Goal: Check status: Check status

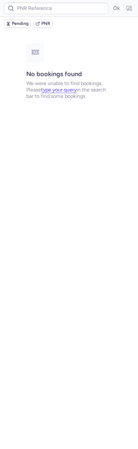
type input "CPFPVS"
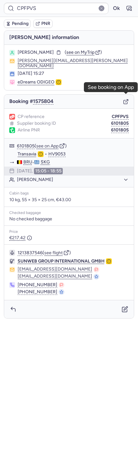
click at [124, 100] on icon "button" at bounding box center [126, 102] width 4 height 4
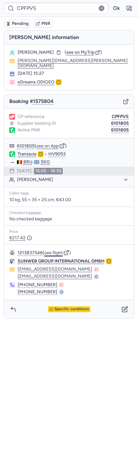
click at [59, 251] on button "see flight" at bounding box center [53, 253] width 19 height 5
click at [124, 99] on icon "button" at bounding box center [126, 102] width 6 height 6
click at [73, 52] on span "see on MyTrip" at bounding box center [80, 52] width 28 height 5
click at [55, 144] on button "see on App" at bounding box center [47, 146] width 22 height 5
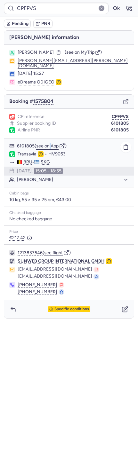
click at [49, 144] on button "see on App" at bounding box center [47, 146] width 22 height 5
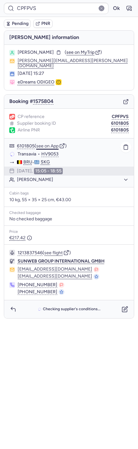
click at [54, 144] on button "see on App" at bounding box center [47, 146] width 22 height 5
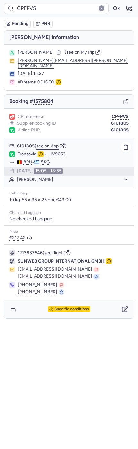
click at [55, 144] on button "see on App" at bounding box center [47, 146] width 22 height 5
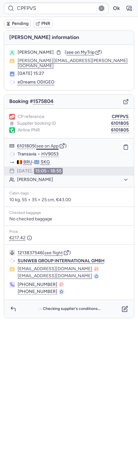
click at [58, 144] on button "see on App" at bounding box center [47, 146] width 22 height 5
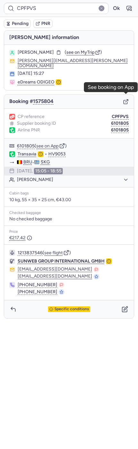
click at [125, 99] on icon "button" at bounding box center [126, 102] width 6 height 6
click at [126, 99] on icon "button" at bounding box center [126, 102] width 6 height 6
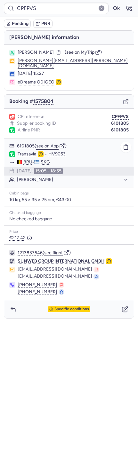
click at [42, 144] on button "see on App" at bounding box center [47, 146] width 22 height 5
click at [66, 52] on span "see on MyTrip" at bounding box center [80, 52] width 28 height 5
click at [52, 251] on button "see flight" at bounding box center [53, 253] width 19 height 5
click at [66, 51] on span "see on MyTrip" at bounding box center [80, 52] width 28 height 5
click at [48, 144] on button "see on App" at bounding box center [47, 146] width 22 height 5
